Goal: Information Seeking & Learning: Learn about a topic

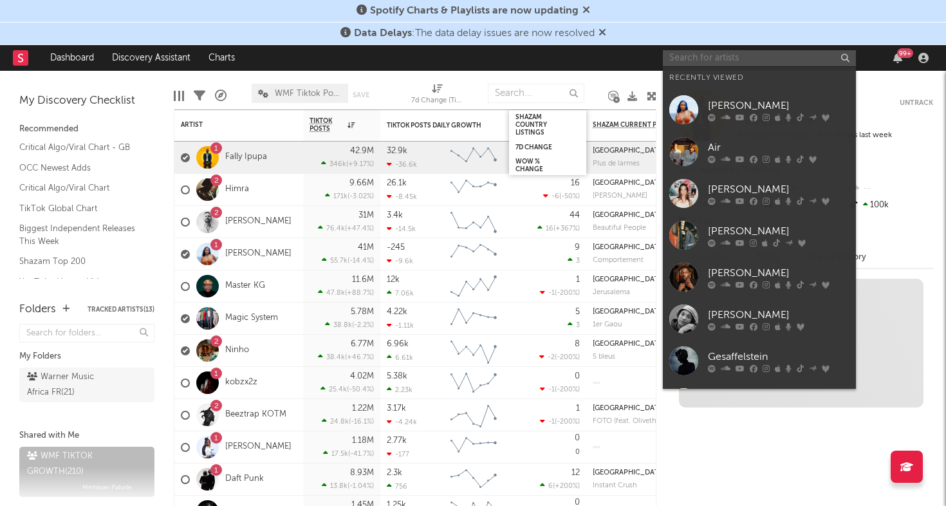
click at [708, 59] on input "text" at bounding box center [759, 58] width 193 height 16
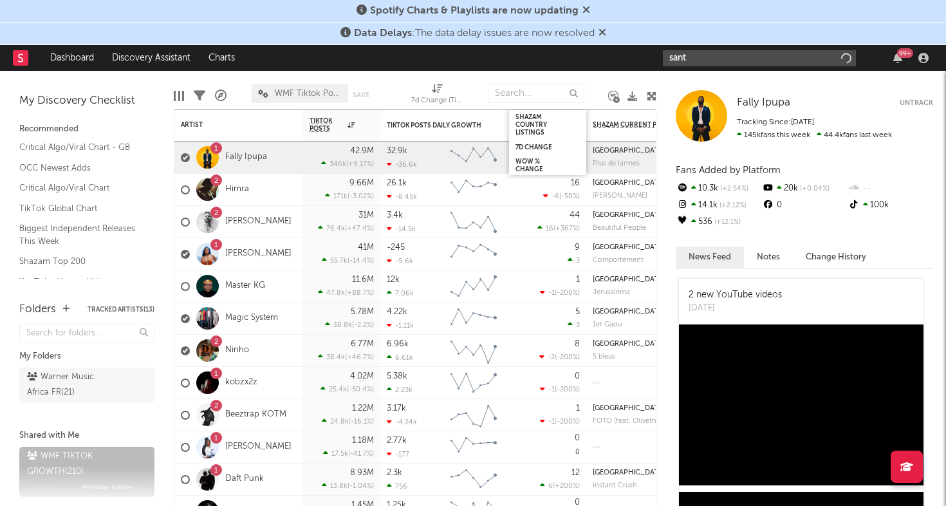
type input "santa"
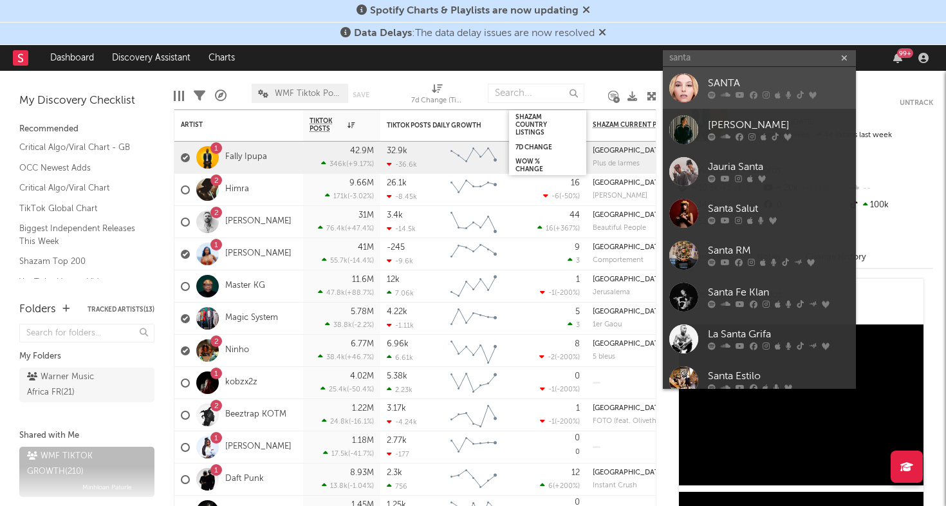
click at [692, 84] on div at bounding box center [684, 87] width 29 height 29
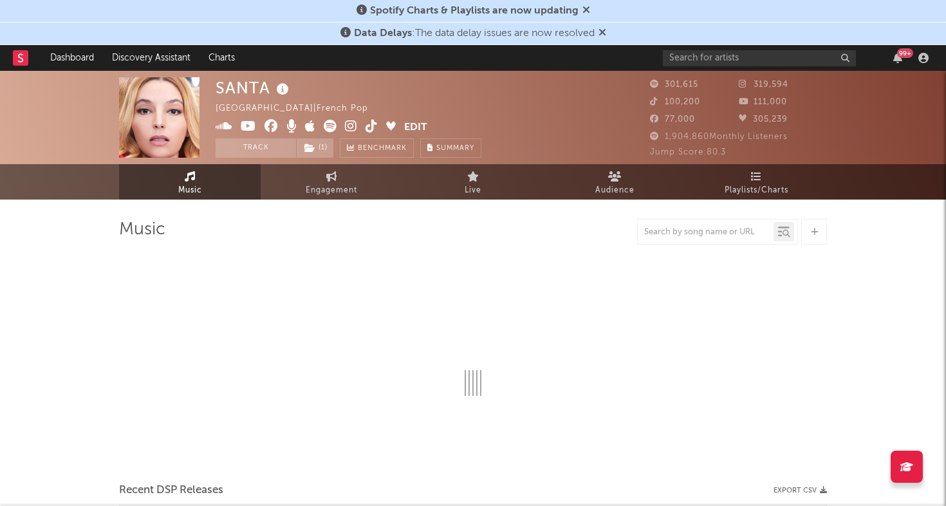
select select "6m"
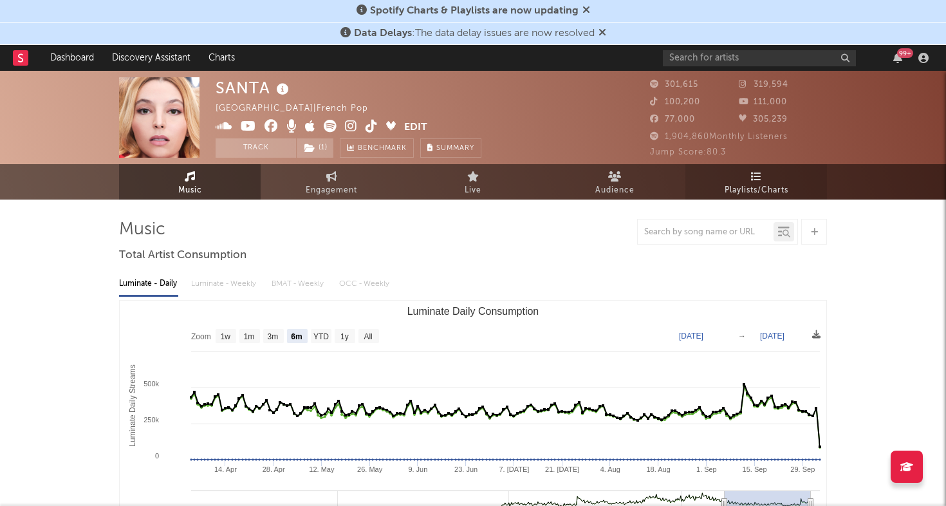
click at [745, 185] on span "Playlists/Charts" at bounding box center [757, 190] width 64 height 15
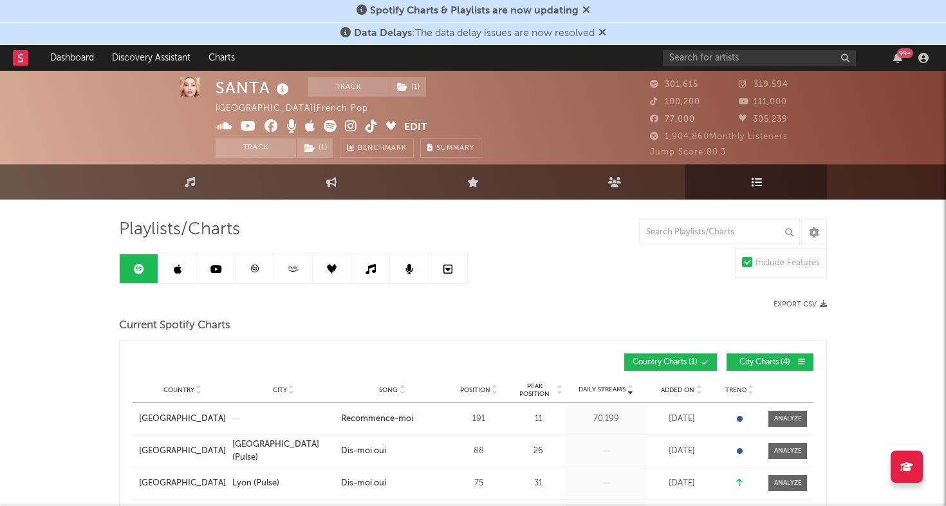
scroll to position [111, 0]
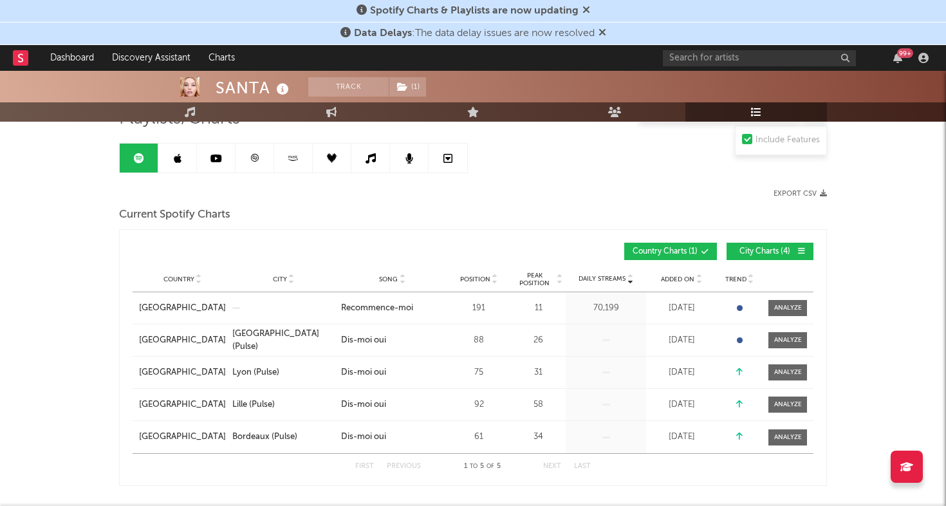
click at [254, 149] on link at bounding box center [255, 158] width 39 height 29
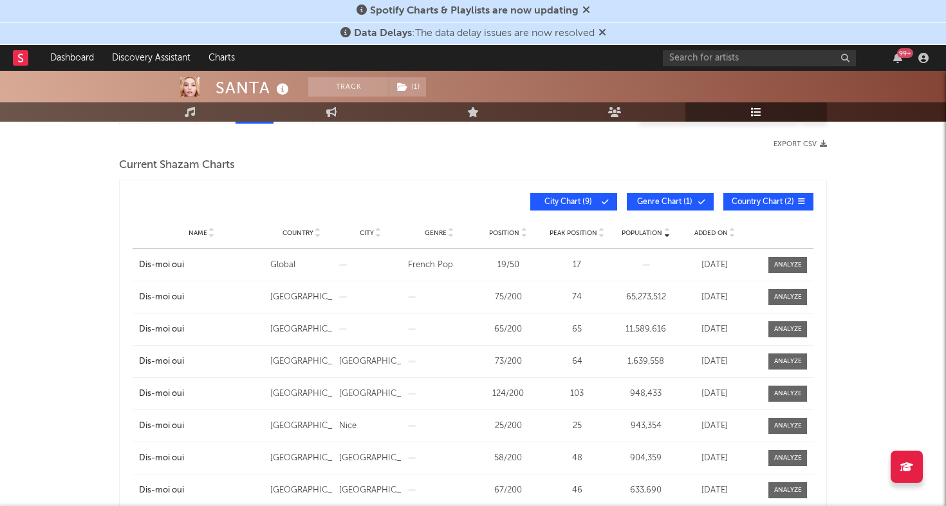
scroll to position [155, 0]
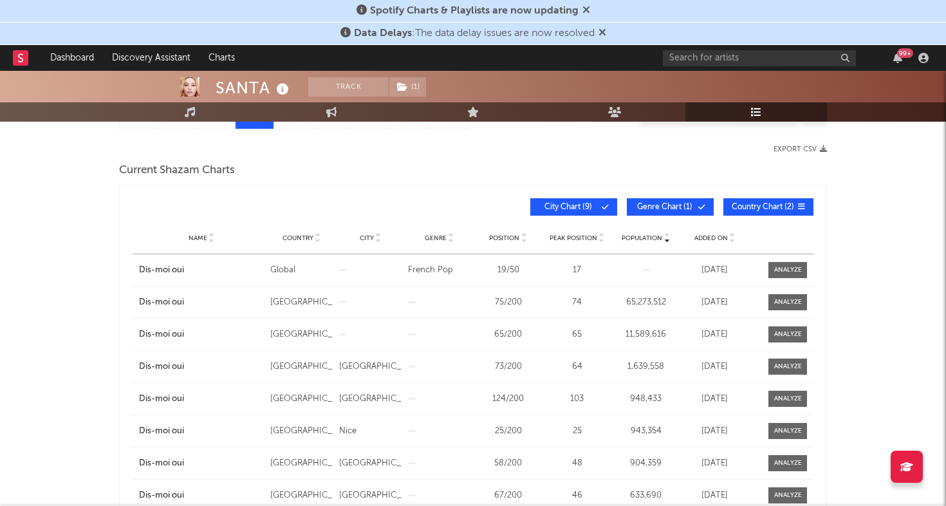
click at [712, 234] on span "Added On" at bounding box center [711, 238] width 33 height 8
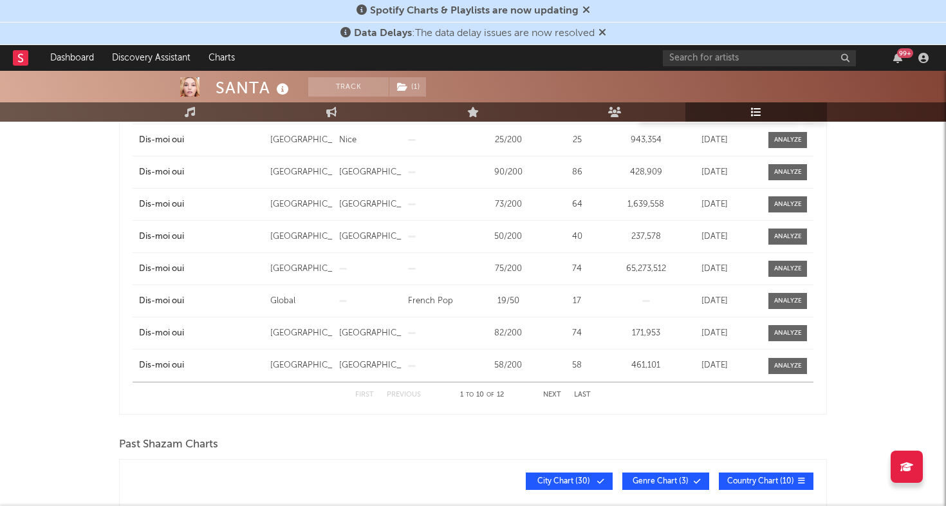
scroll to position [0, 0]
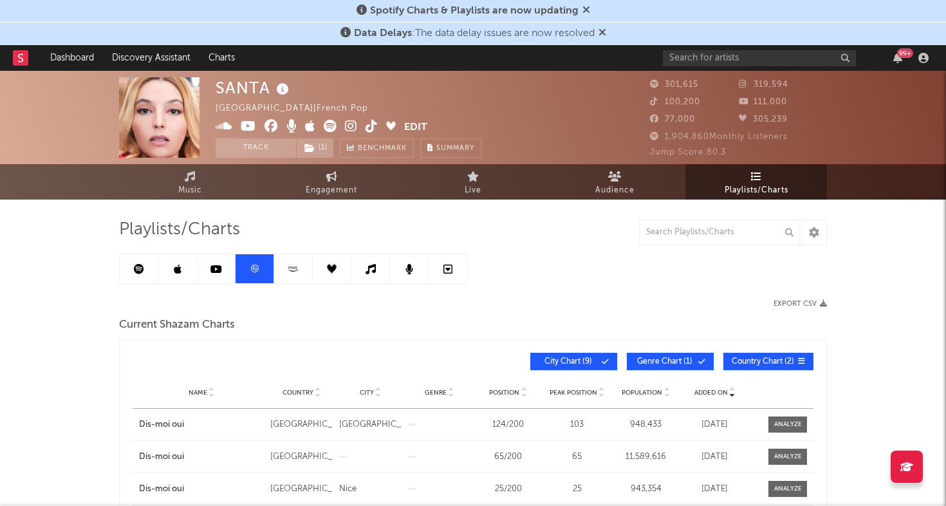
click at [138, 273] on icon at bounding box center [139, 269] width 10 height 10
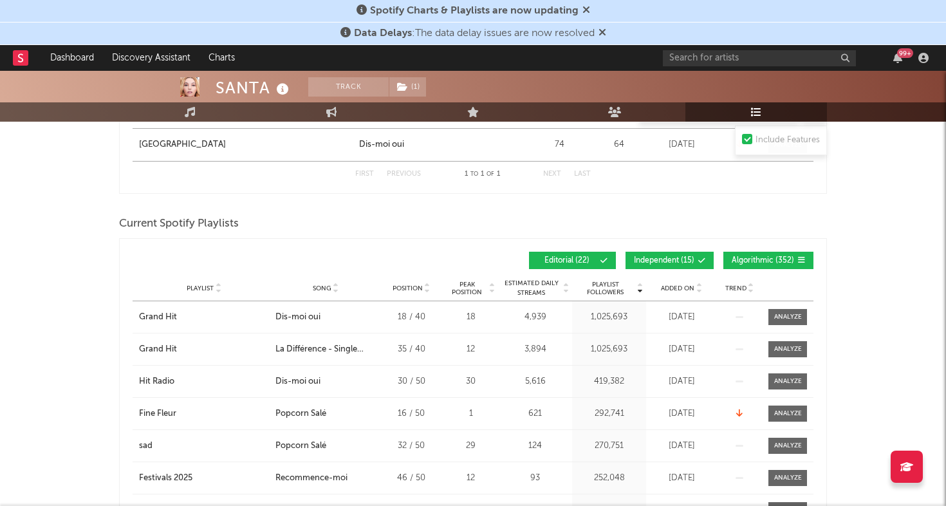
scroll to position [559, 0]
click at [684, 284] on span "Added On" at bounding box center [677, 288] width 33 height 8
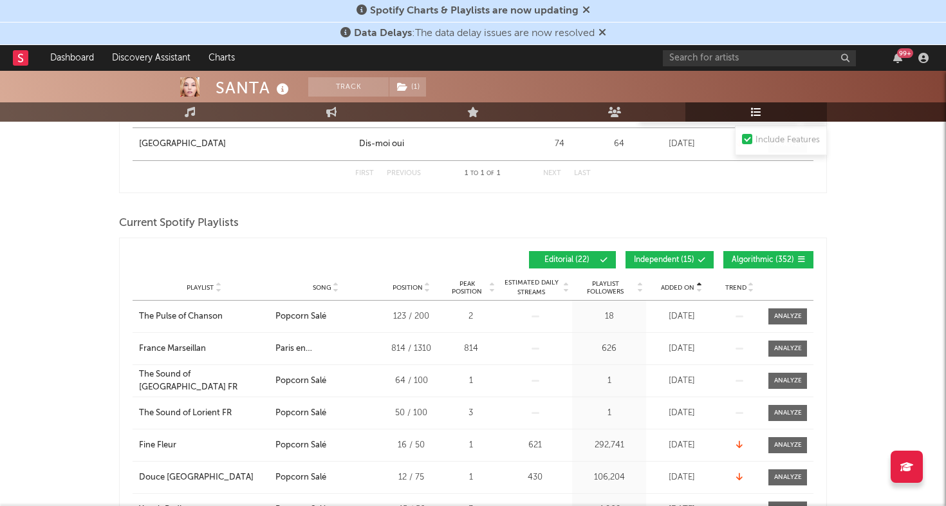
click at [684, 284] on span "Added On" at bounding box center [677, 288] width 33 height 8
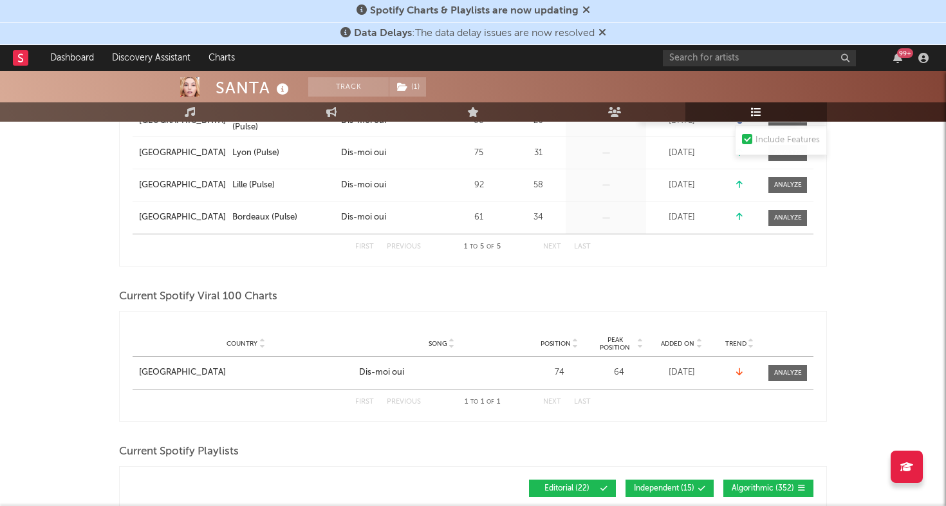
scroll to position [0, 0]
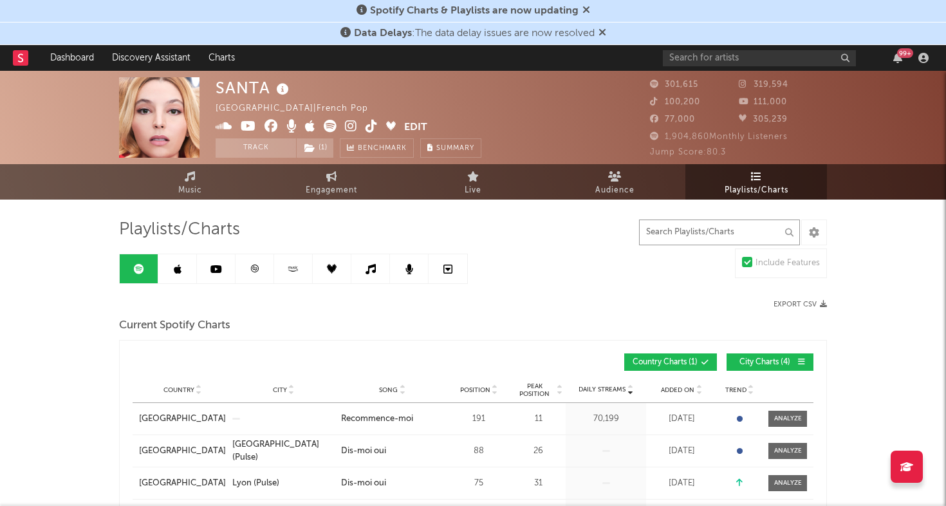
click at [700, 230] on input "text" at bounding box center [719, 233] width 161 height 26
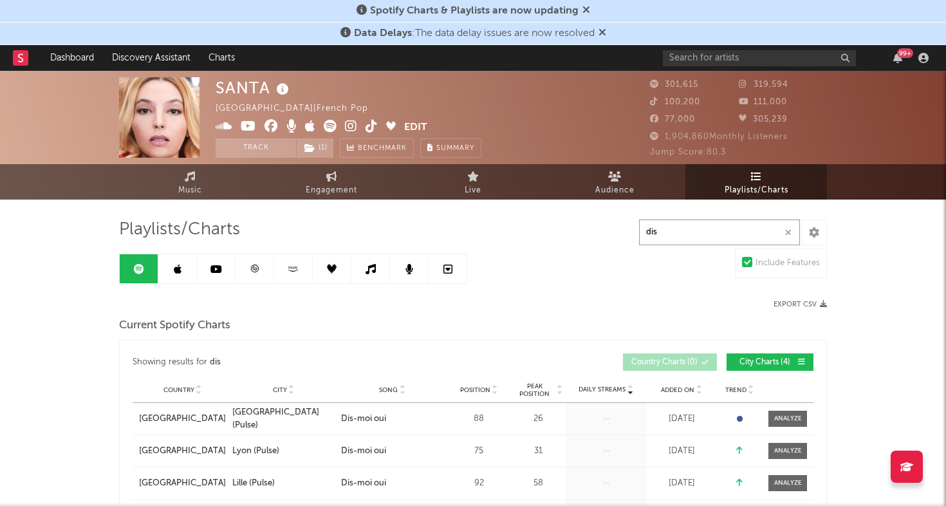
type input "dis"
click at [172, 265] on link at bounding box center [177, 268] width 39 height 29
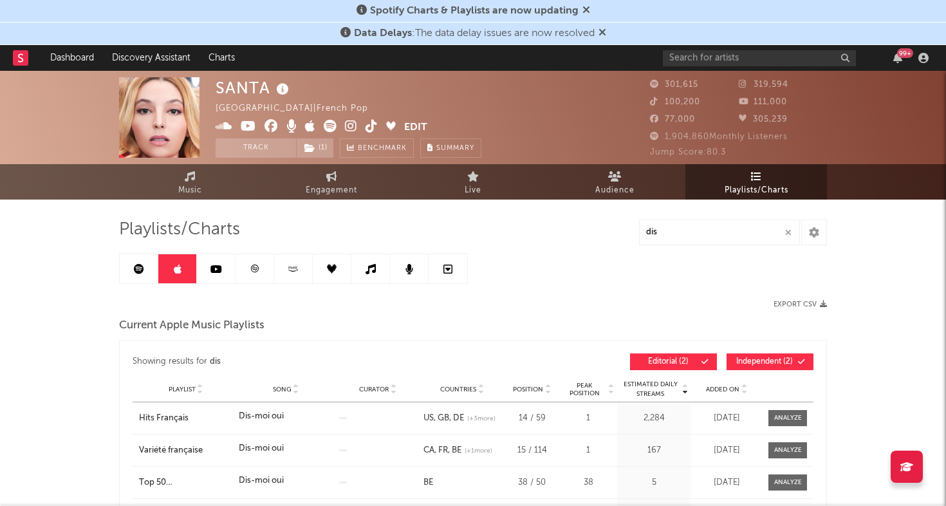
click at [138, 267] on icon at bounding box center [139, 269] width 10 height 10
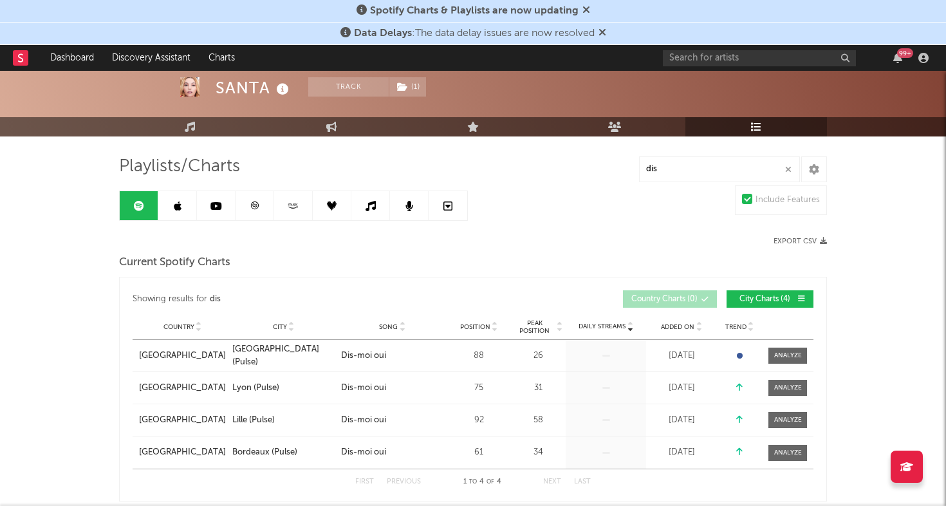
scroll to position [56, 0]
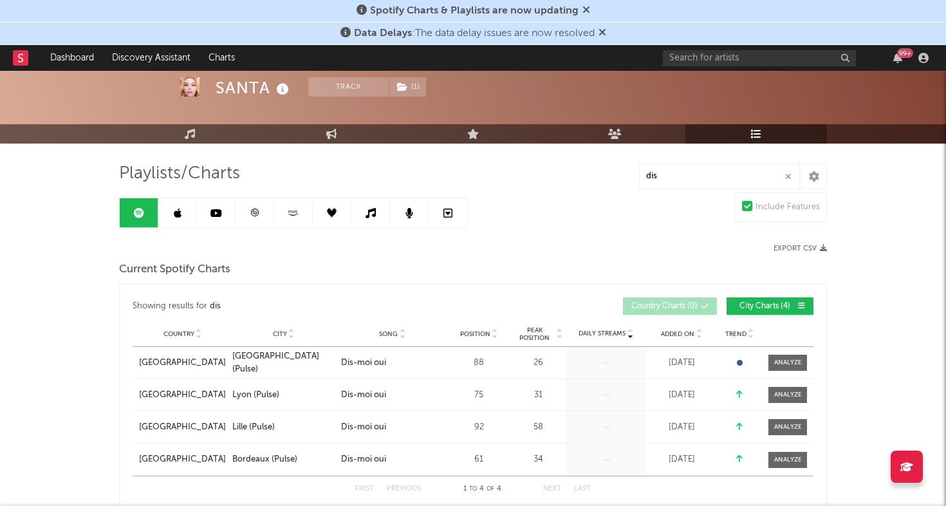
click at [263, 210] on link at bounding box center [255, 212] width 39 height 29
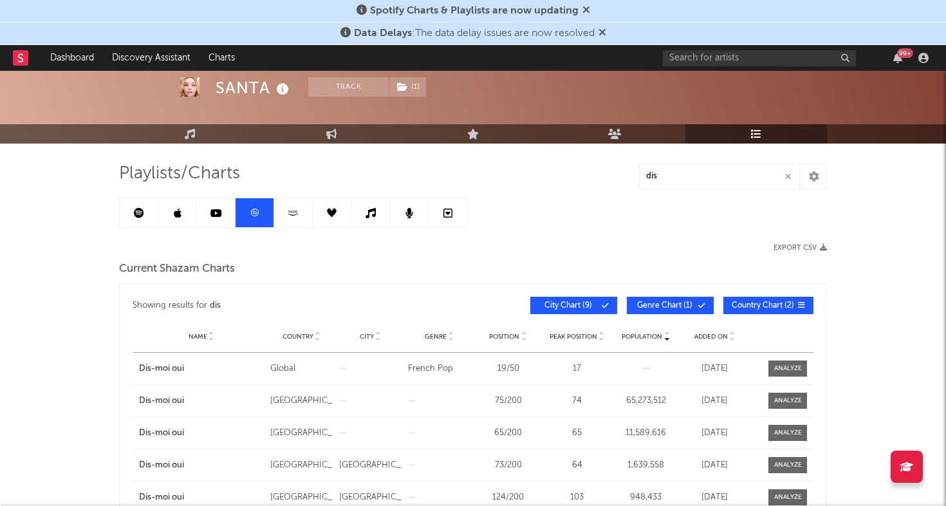
click at [297, 207] on link at bounding box center [293, 212] width 39 height 29
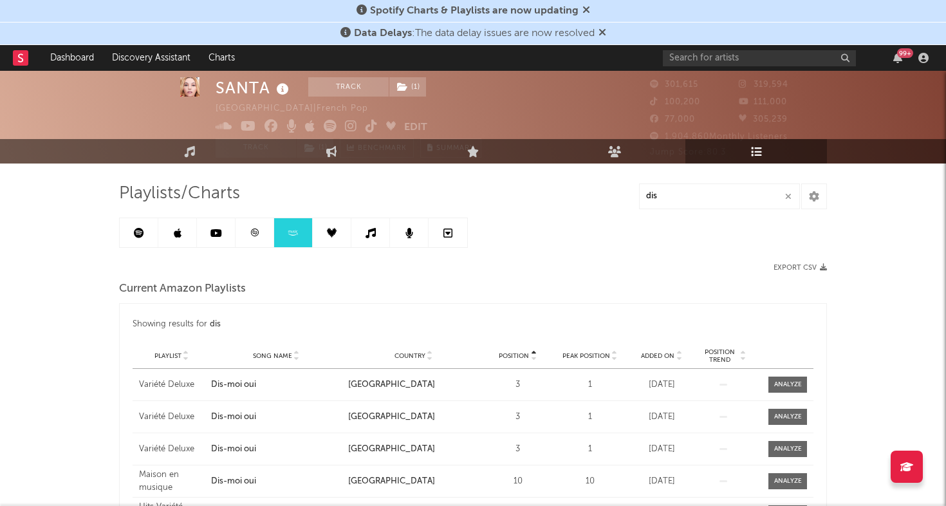
scroll to position [26, 0]
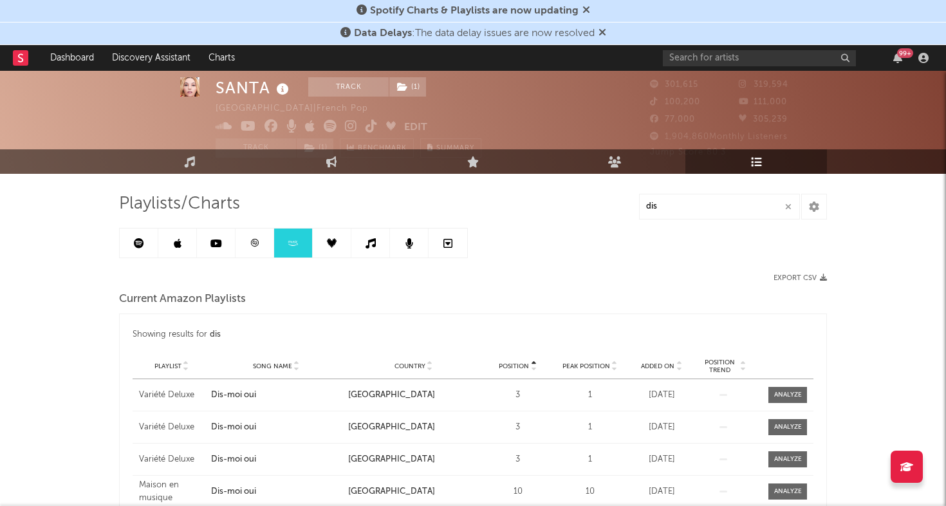
click at [362, 244] on link at bounding box center [371, 243] width 39 height 29
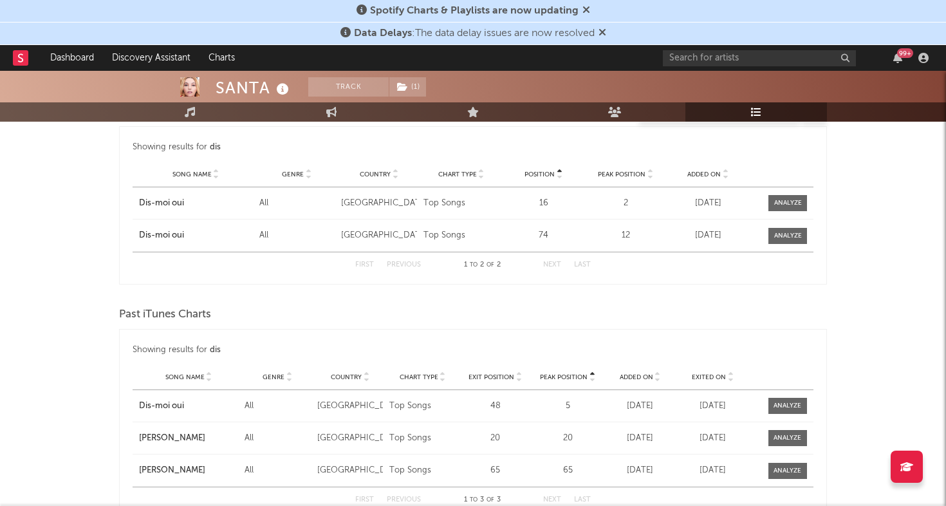
scroll to position [214, 0]
click at [756, 233] on span at bounding box center [788, 235] width 39 height 16
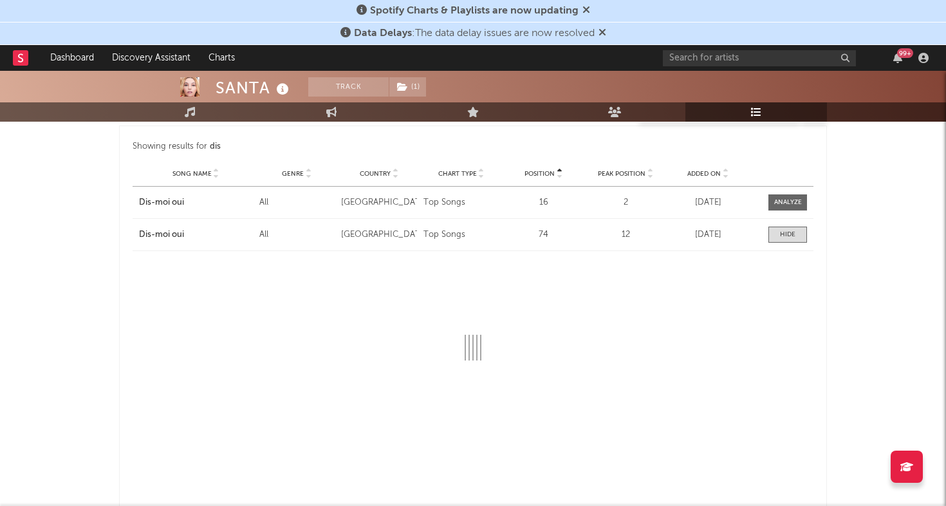
select select "1w"
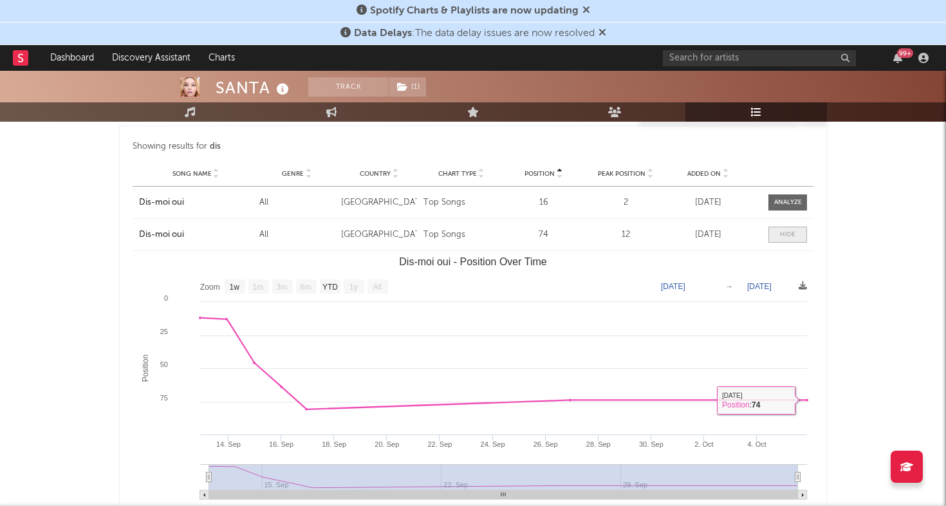
click at [756, 234] on div at bounding box center [787, 235] width 15 height 10
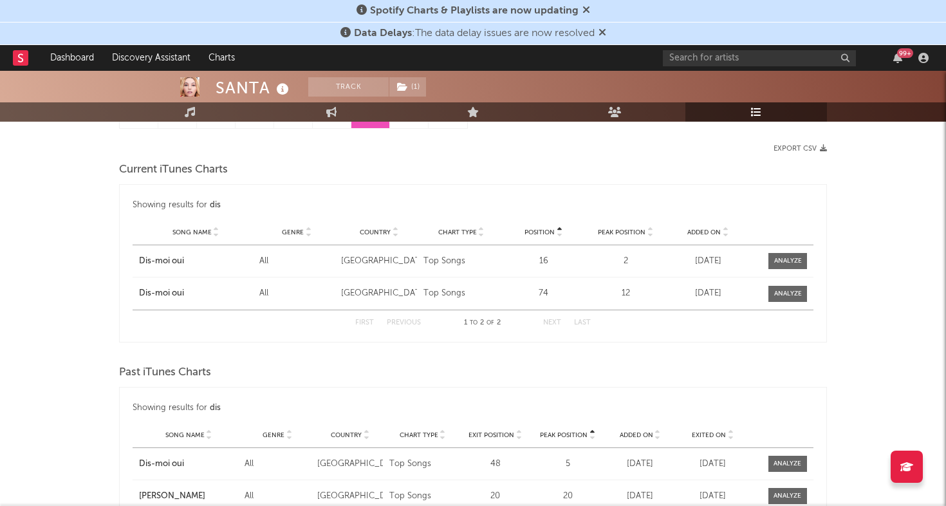
scroll to position [0, 0]
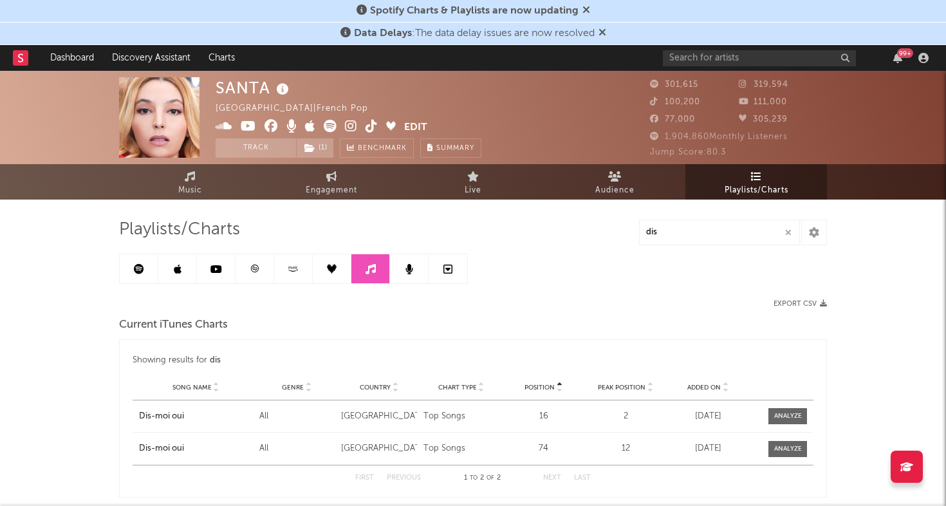
click at [131, 261] on link at bounding box center [139, 268] width 39 height 29
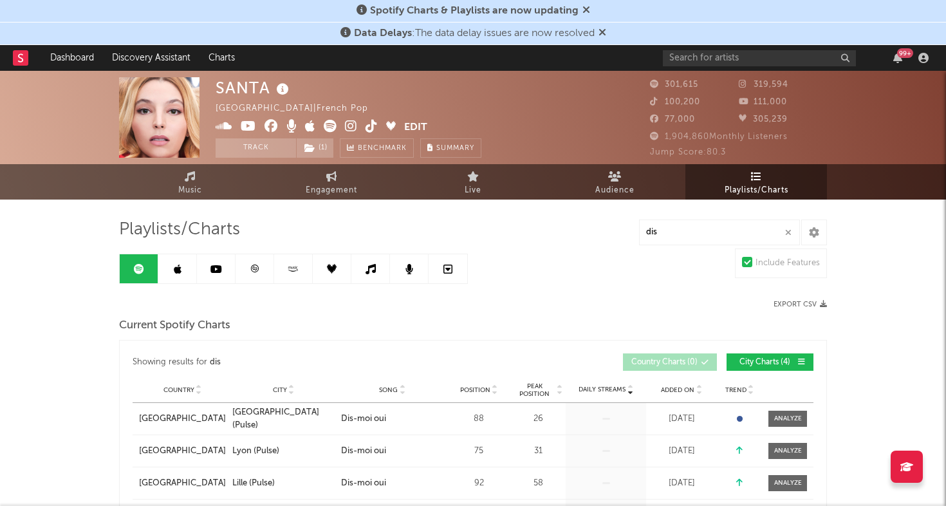
click at [253, 270] on icon at bounding box center [255, 269] width 10 height 10
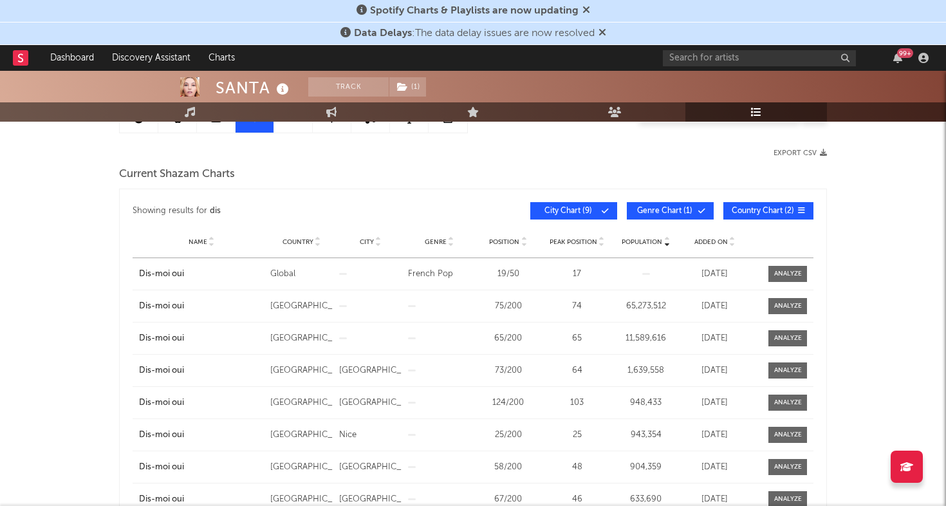
scroll to position [111, 0]
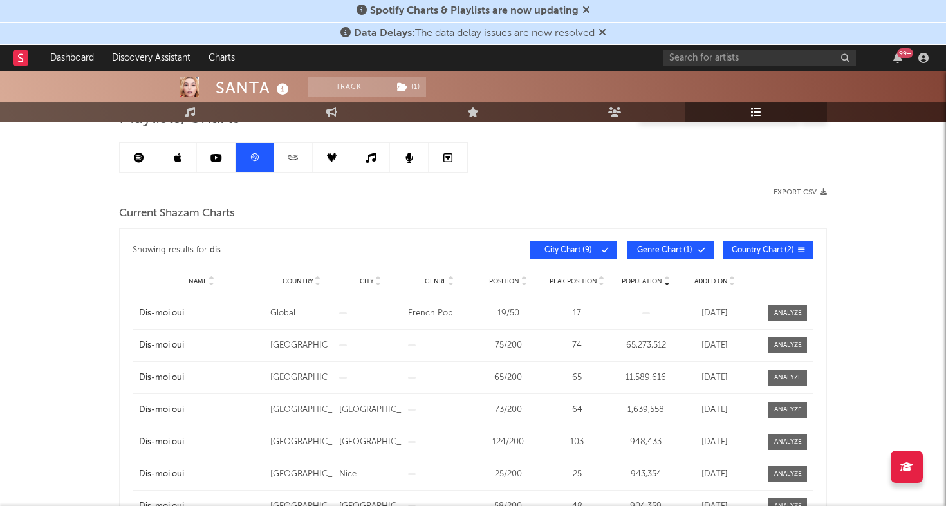
click at [667, 191] on div "Export CSV" at bounding box center [473, 193] width 708 height 8
